Goal: Task Accomplishment & Management: Use online tool/utility

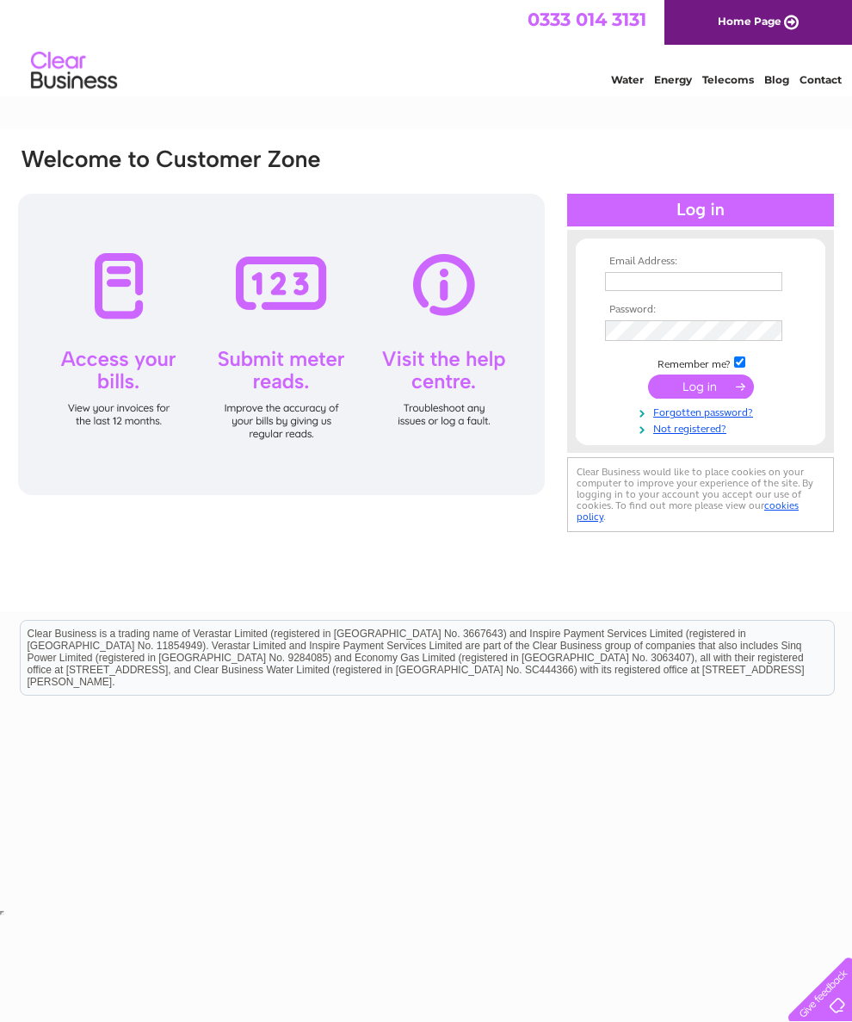
click at [641, 283] on input "text" at bounding box center [693, 281] width 177 height 19
type input "[EMAIL_ADDRESS][DOMAIN_NAME]"
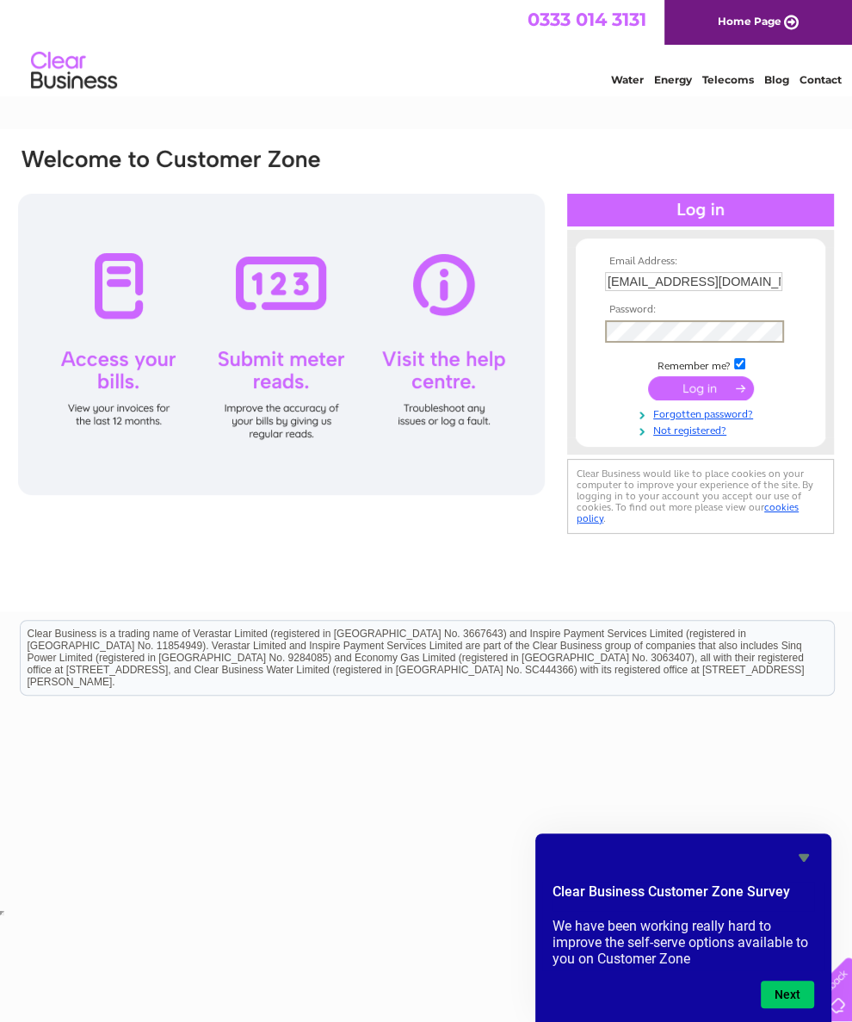
click at [696, 387] on input "submit" at bounding box center [701, 388] width 106 height 24
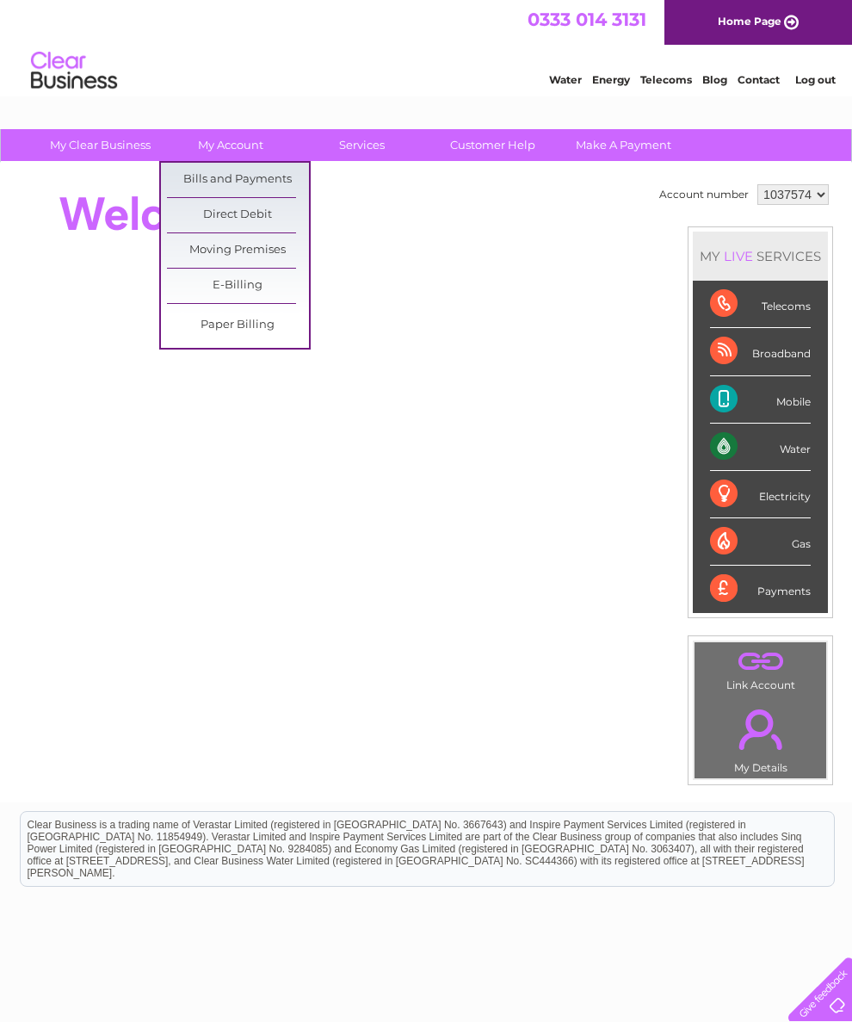
click at [254, 170] on link "Bills and Payments" at bounding box center [238, 180] width 142 height 34
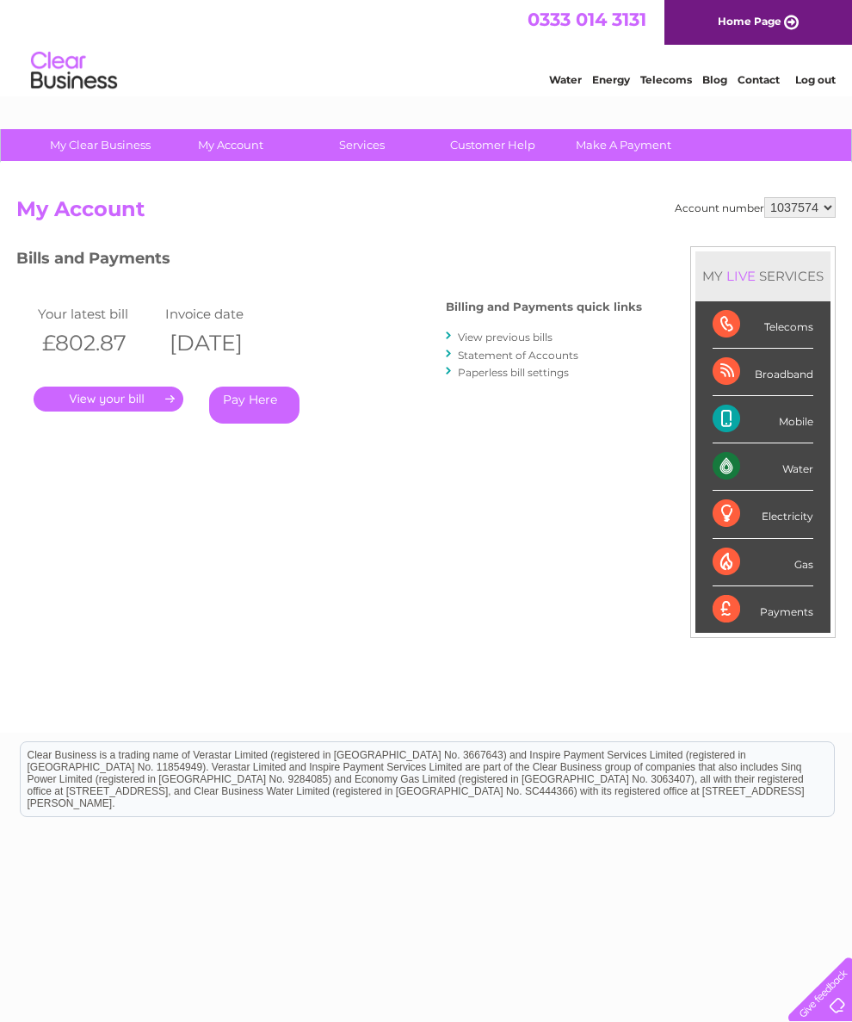
click at [101, 390] on link "." at bounding box center [109, 399] width 150 height 25
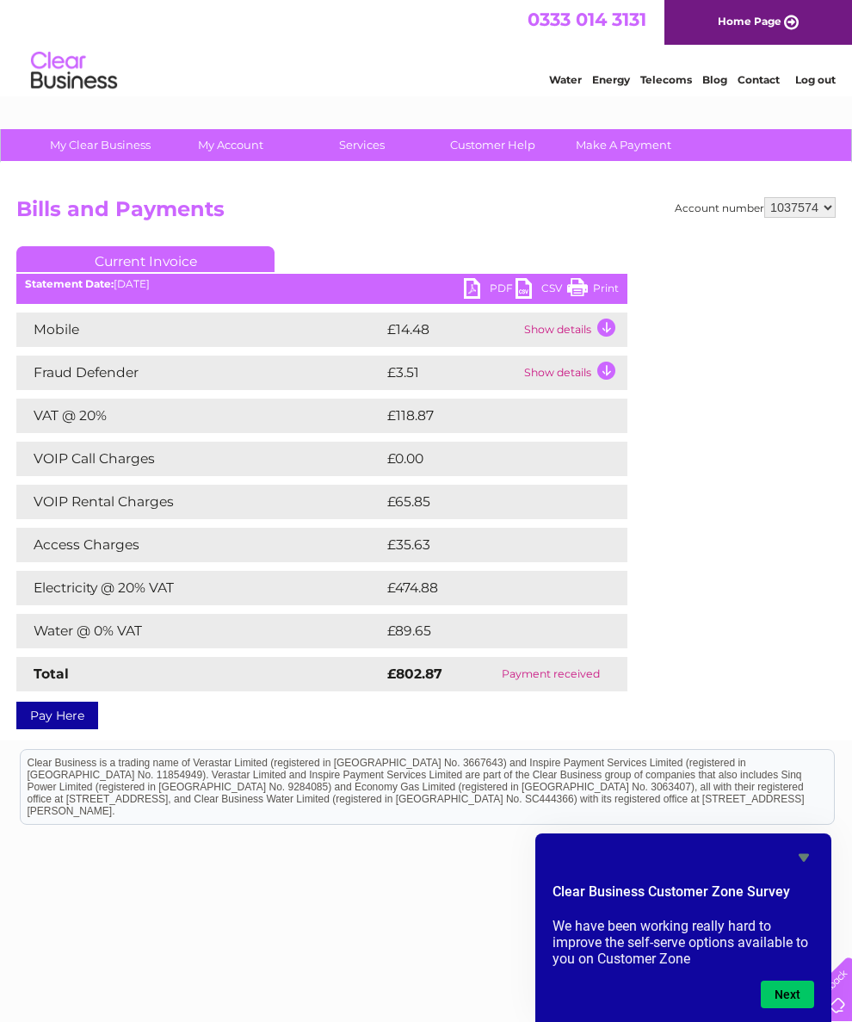
scroll to position [28, 0]
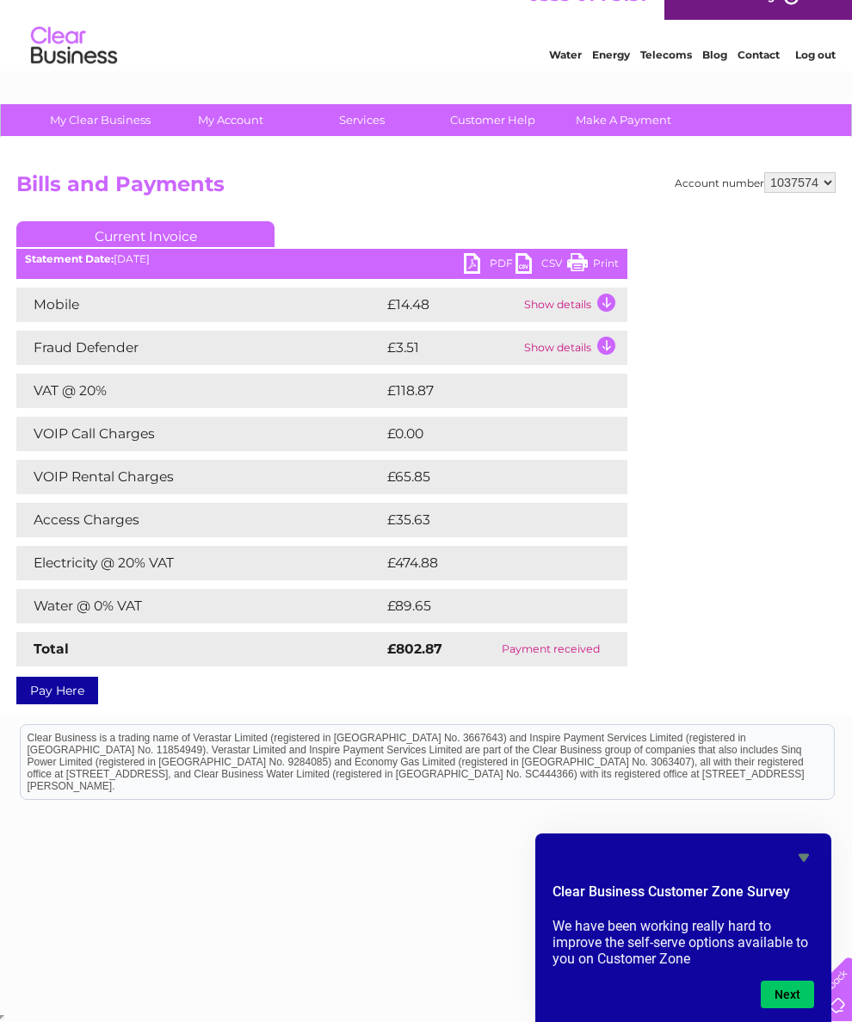
click at [406, 562] on td "£474.88" at bounding box center [490, 563] width 214 height 34
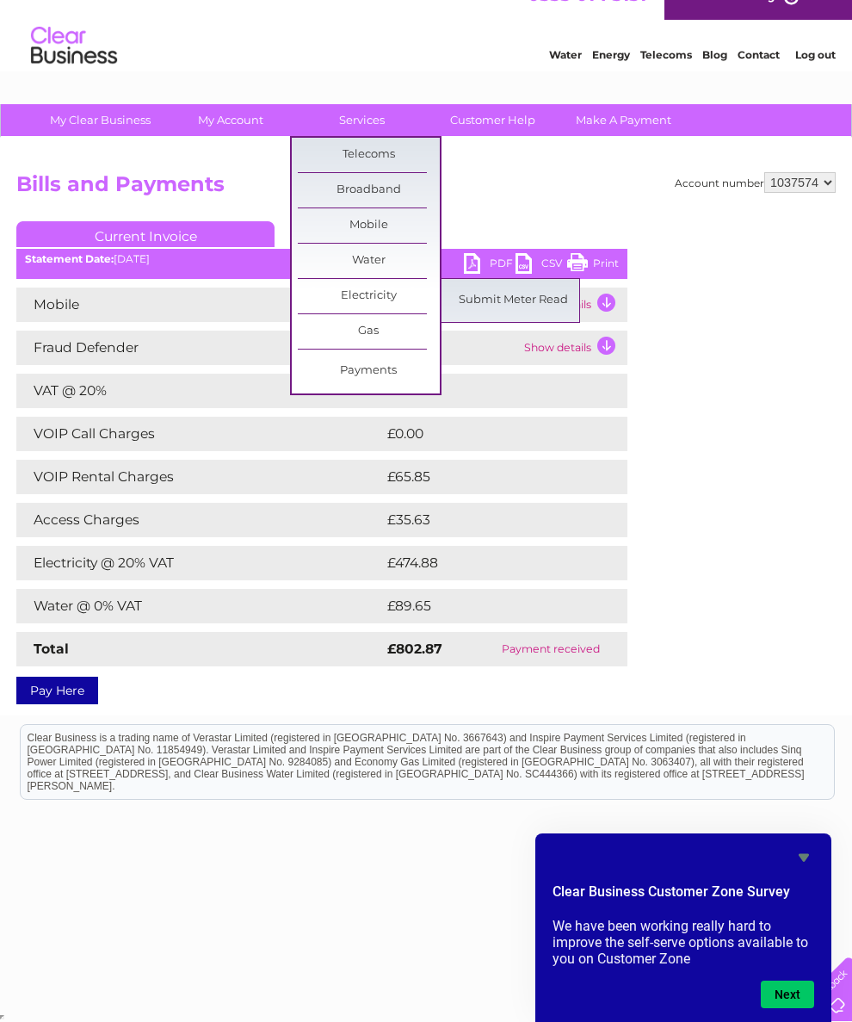
click at [352, 293] on link "Electricity" at bounding box center [369, 296] width 142 height 34
